Goal: Find specific page/section: Find specific page/section

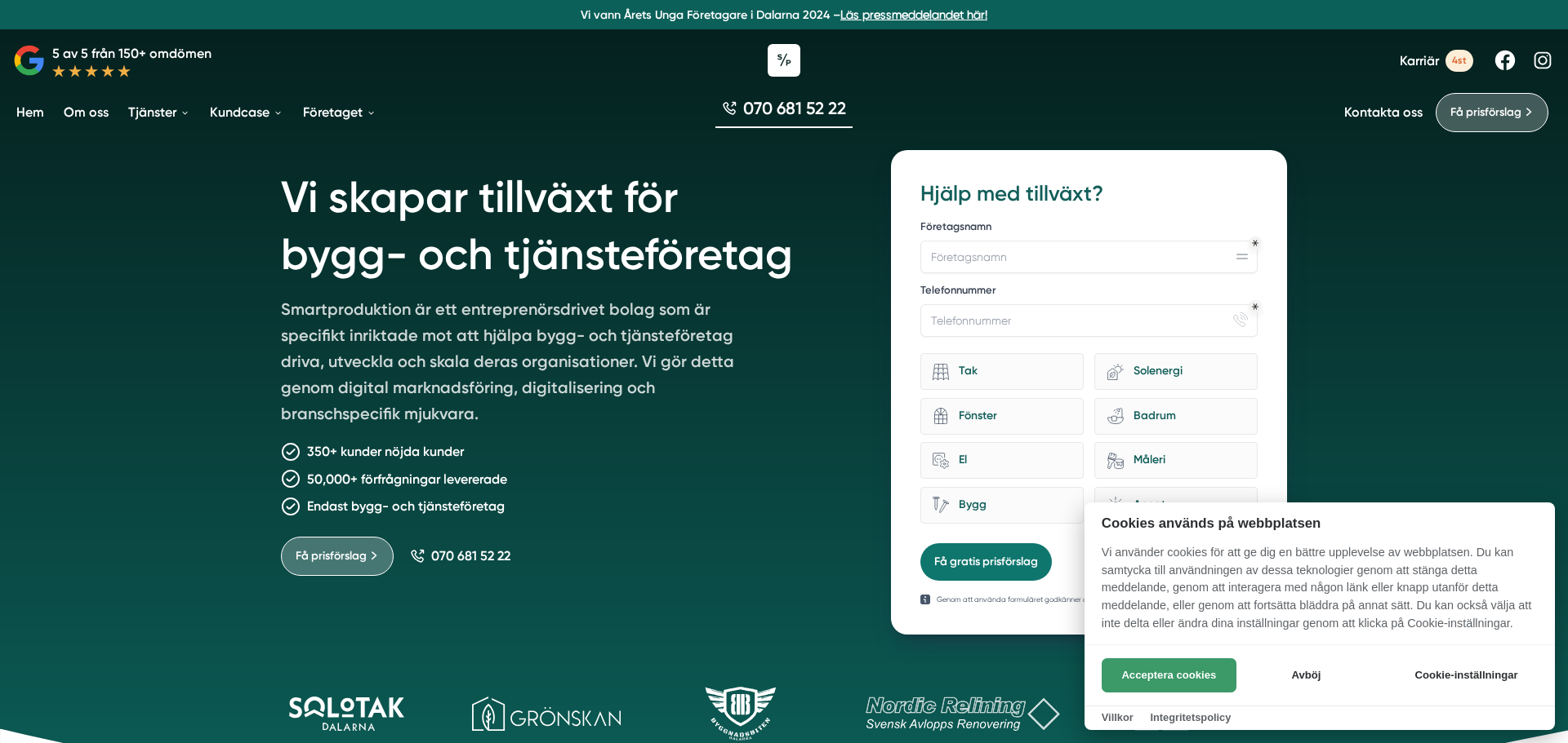
click at [1159, 678] on button "Acceptera cookies" at bounding box center [1169, 676] width 135 height 35
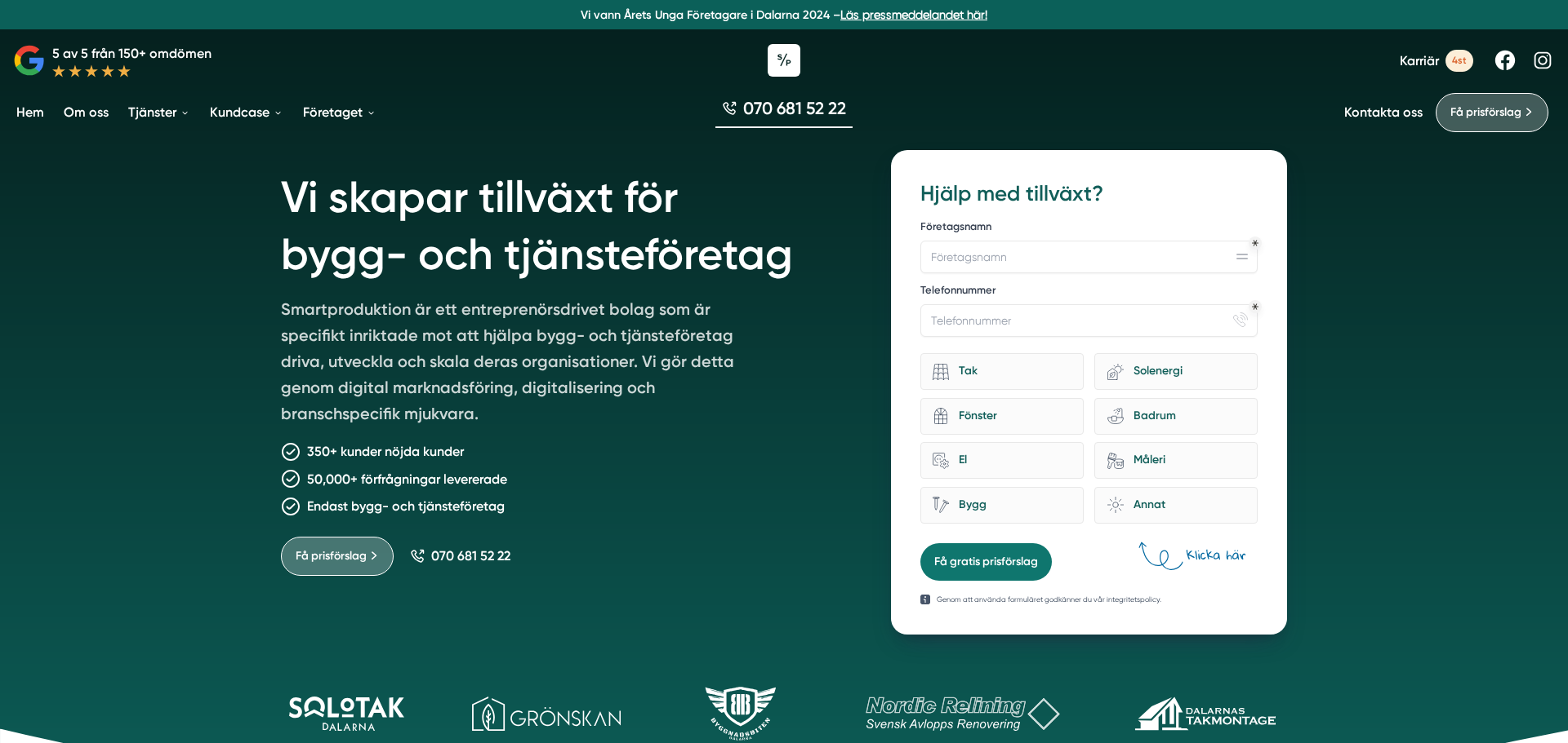
click at [1377, 110] on link "Kontakta oss" at bounding box center [1383, 112] width 78 height 15
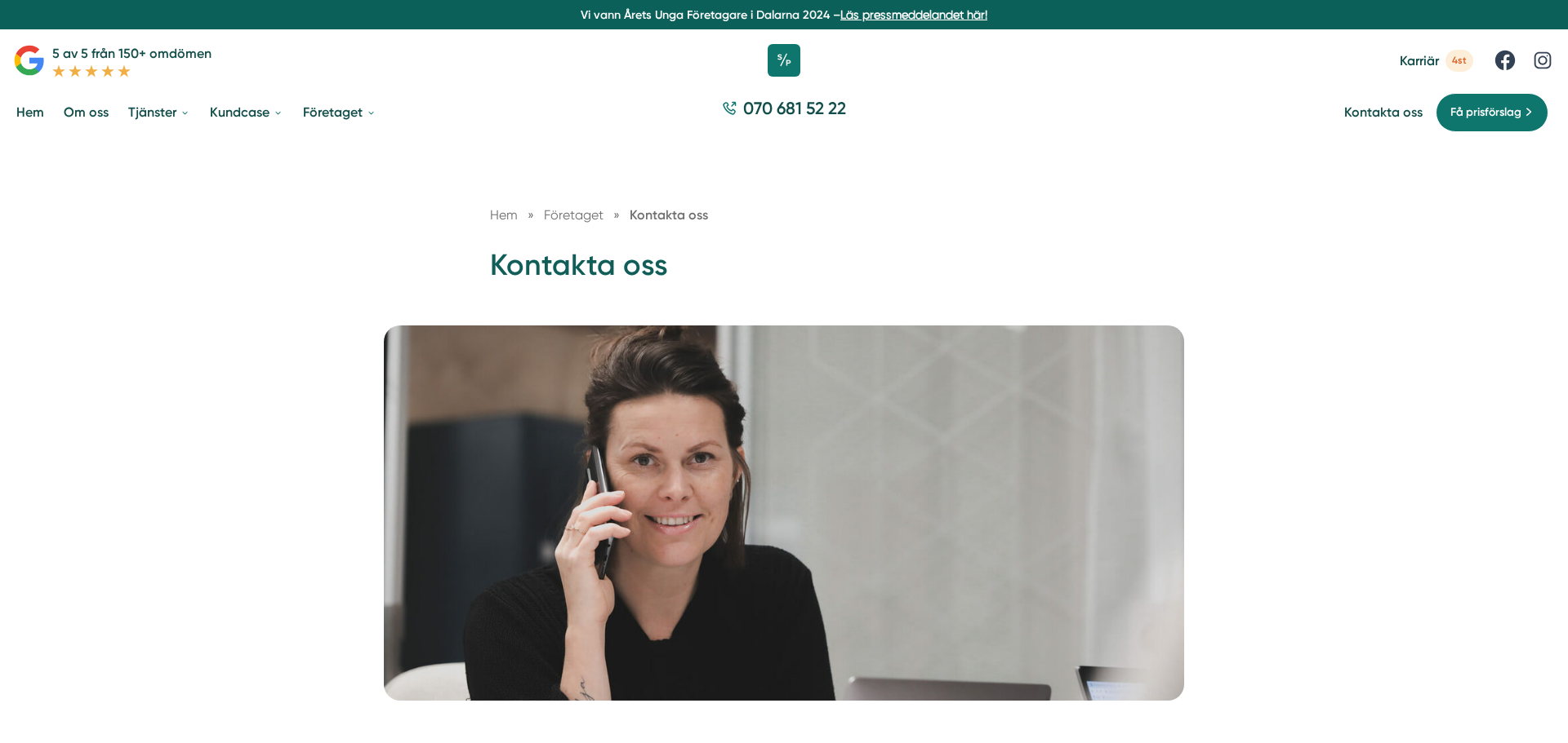
click at [93, 122] on link "Om oss" at bounding box center [86, 112] width 51 height 42
